Goal: Find specific page/section: Find specific page/section

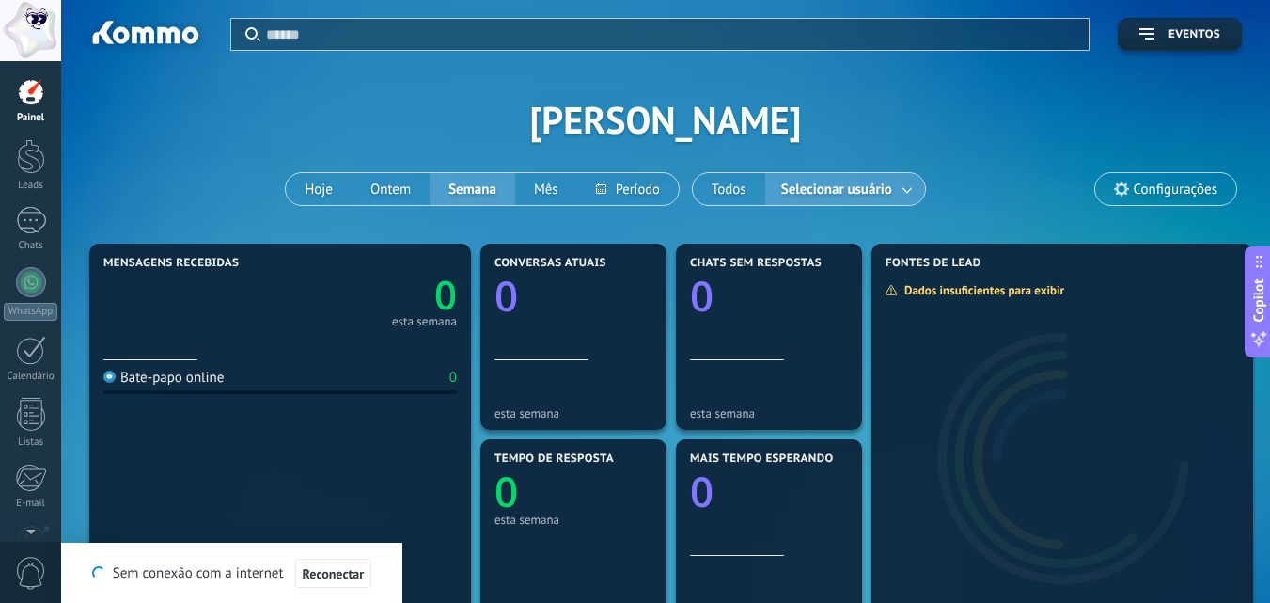
click at [234, 117] on div "Aplicar Eventos [PERSON_NAME] Hoje Ontem Semana Mês Todos Selecionar usuário" at bounding box center [665, 119] width 1153 height 239
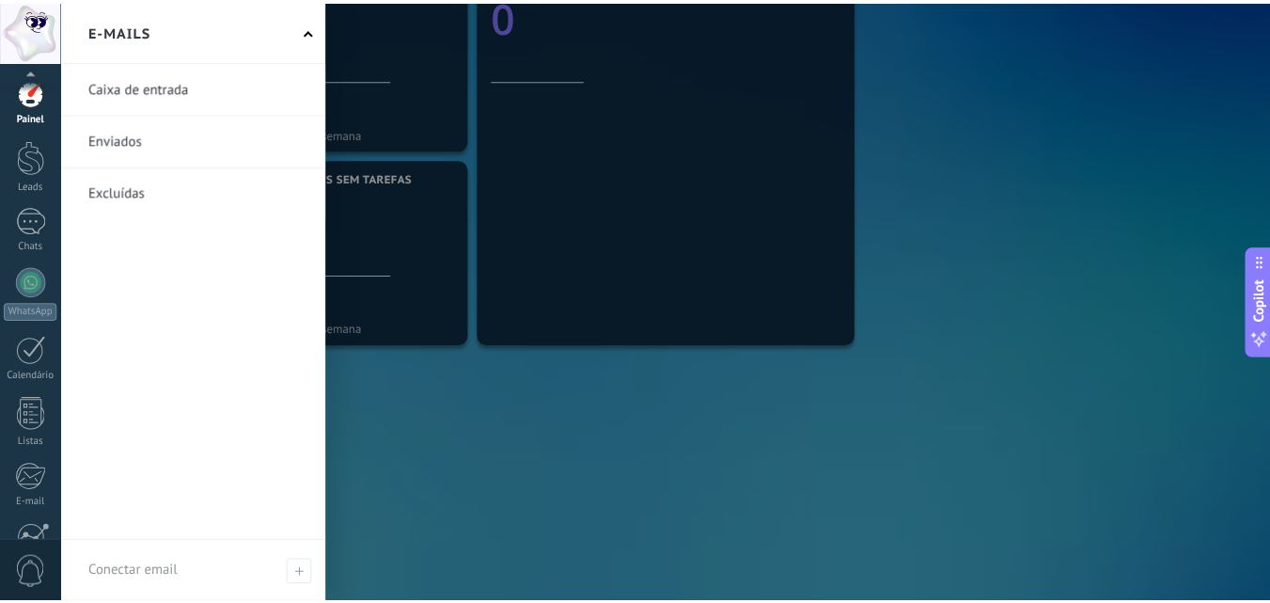
scroll to position [180, 0]
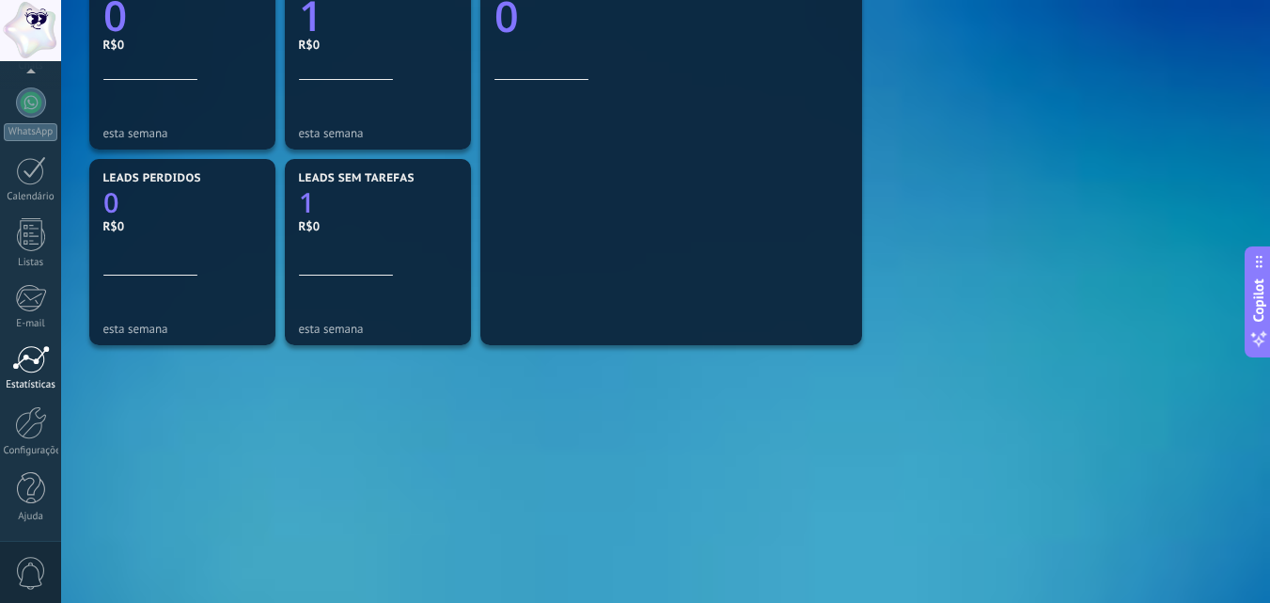
click at [10, 384] on div "Estatísticas" at bounding box center [31, 385] width 55 height 12
